Goal: Task Accomplishment & Management: Manage account settings

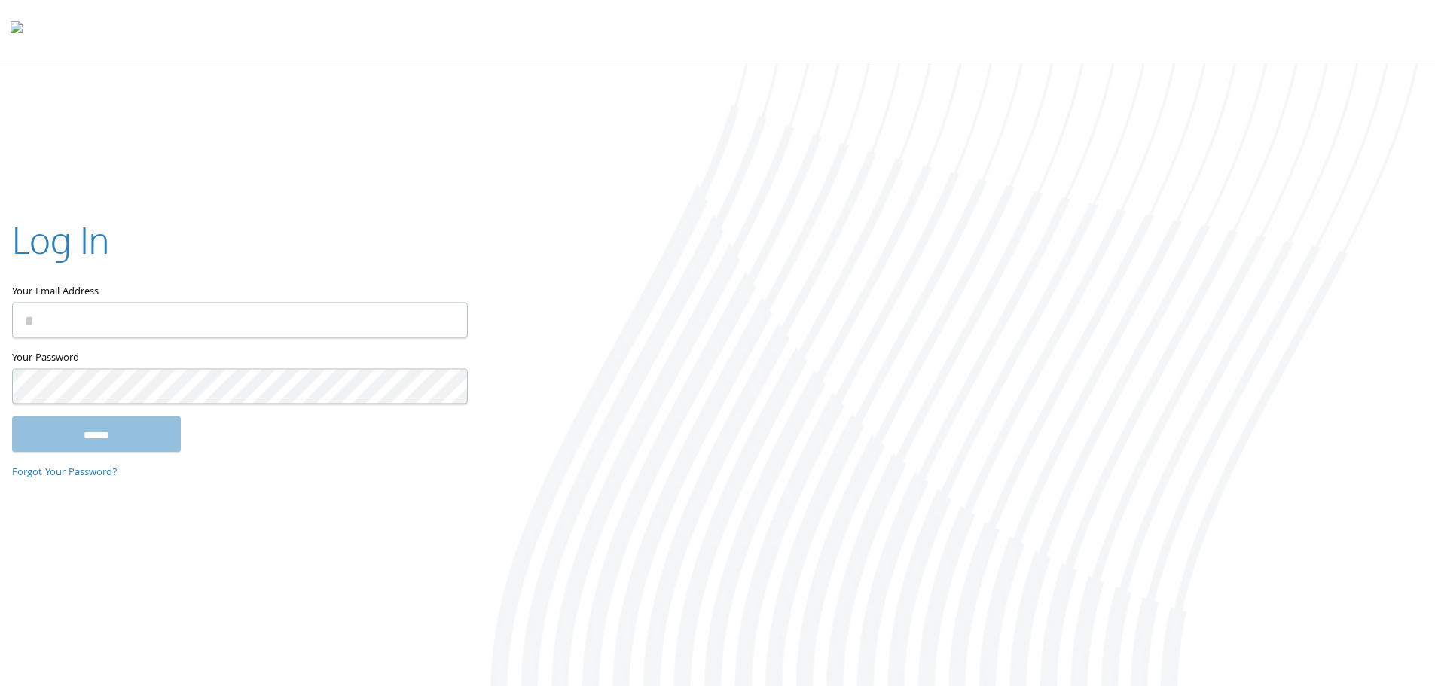
type input "**********"
click at [79, 435] on input "******" at bounding box center [96, 434] width 169 height 36
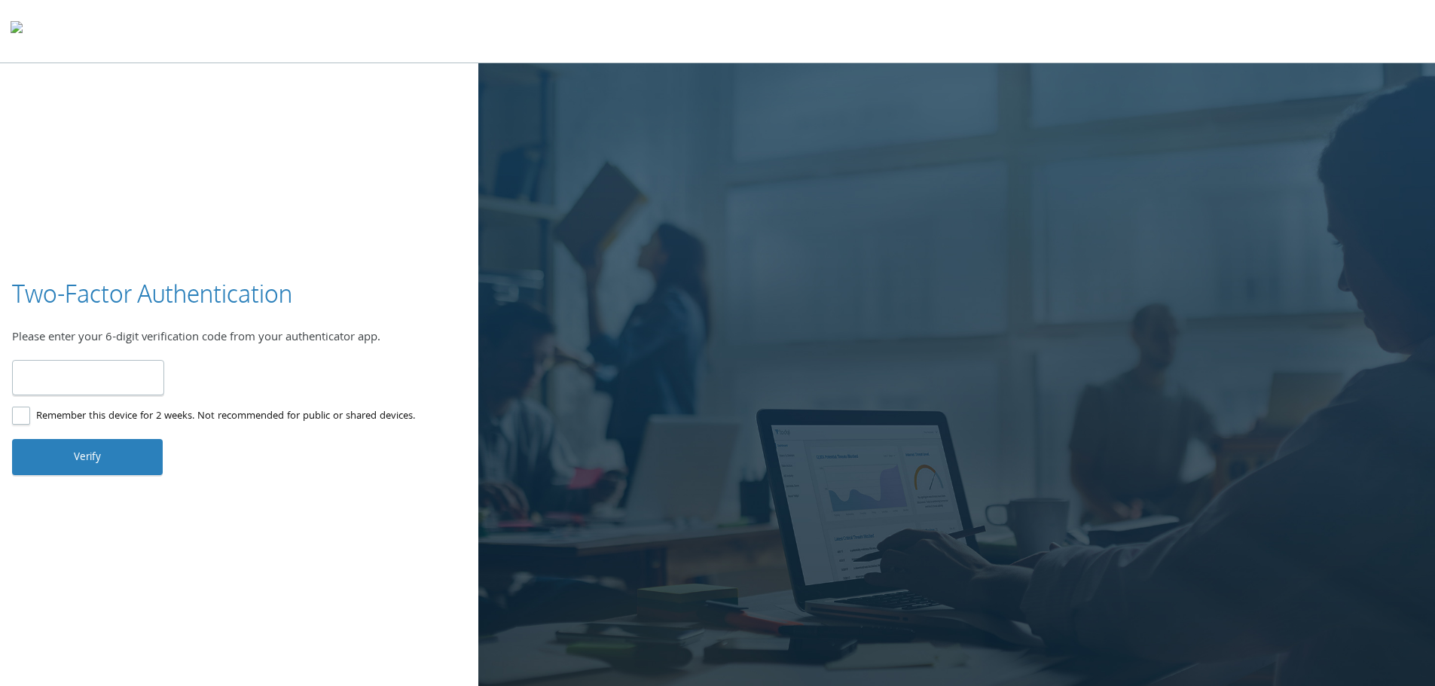
type input "******"
